Goal: Task Accomplishment & Management: Manage account settings

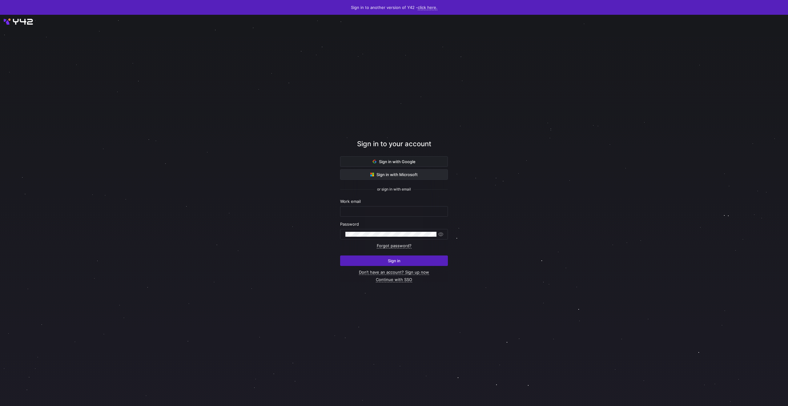
click at [394, 175] on span "Sign in with Microsoft" at bounding box center [393, 174] width 47 height 5
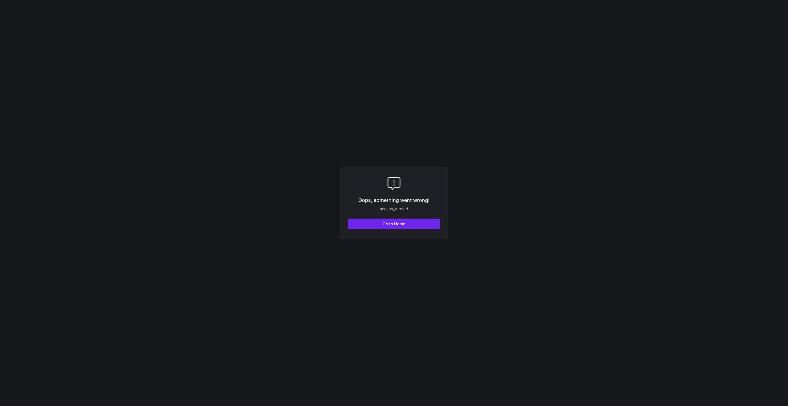
click at [404, 221] on span "Go to Home" at bounding box center [394, 223] width 23 height 5
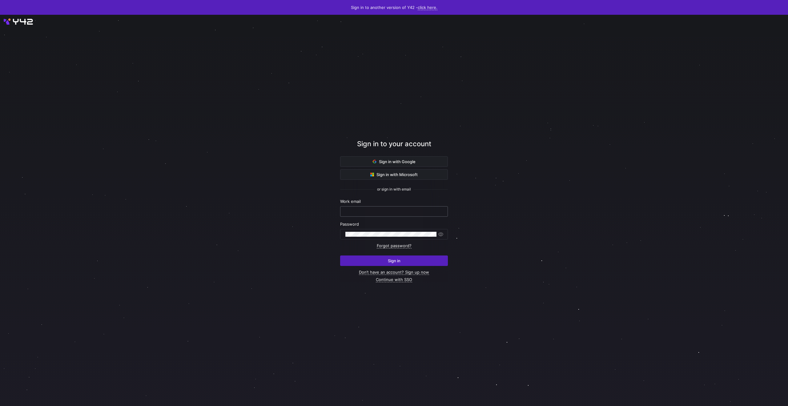
click at [419, 213] on input "text" at bounding box center [393, 211] width 97 height 5
type input "ckm@grouponline.dk"
click at [340, 256] on button "Sign in" at bounding box center [394, 261] width 108 height 10
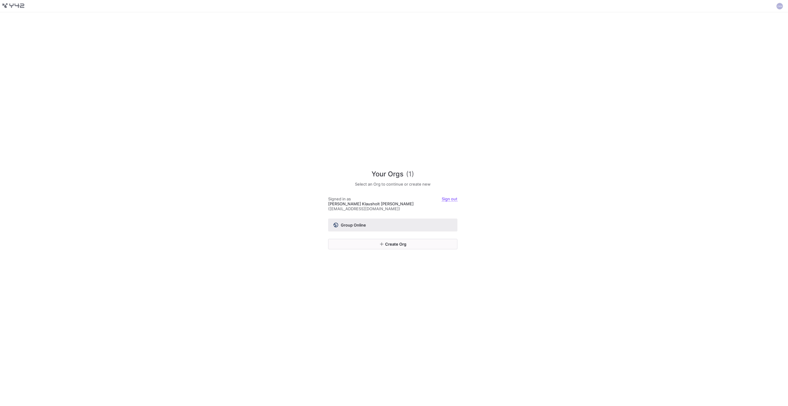
click at [362, 223] on span "Group Online" at bounding box center [353, 225] width 25 height 5
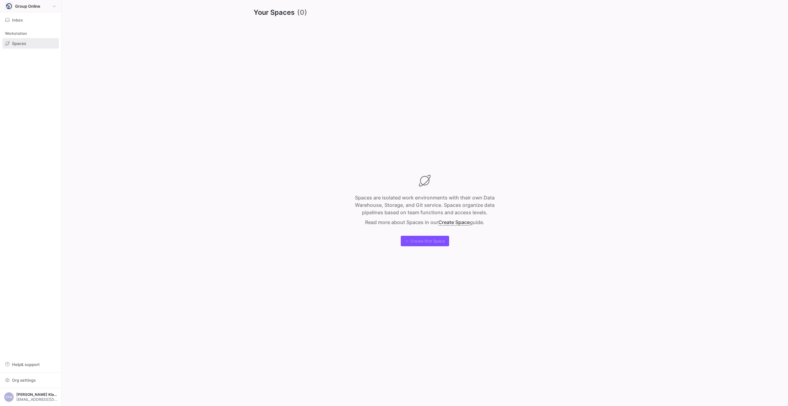
click at [49, 5] on div "Group Online" at bounding box center [30, 5] width 51 height 7
click at [51, 5] on div at bounding box center [394, 203] width 788 height 406
click at [18, 43] on span "Spaces" at bounding box center [19, 43] width 14 height 5
